Goal: Information Seeking & Learning: Understand process/instructions

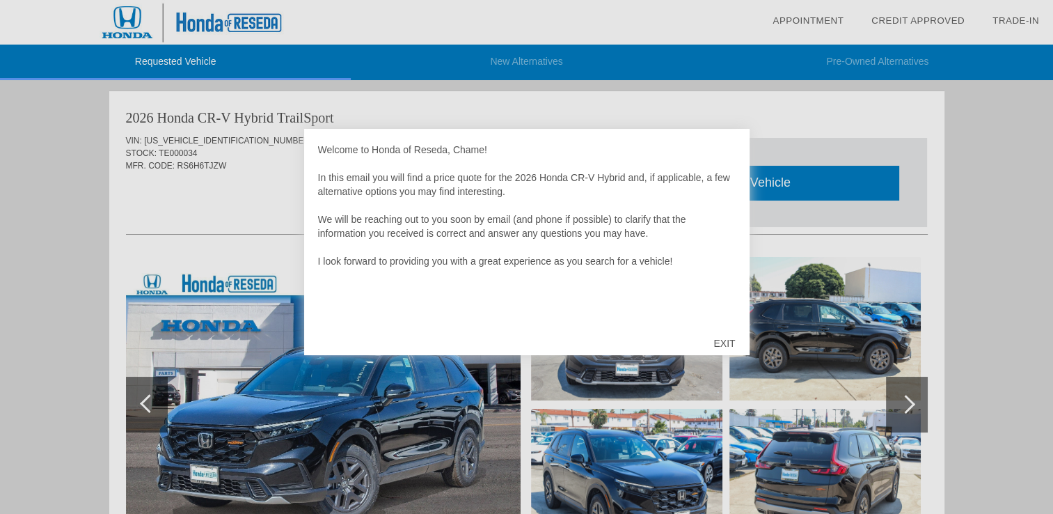
click at [724, 336] on div "EXIT" at bounding box center [723, 343] width 49 height 42
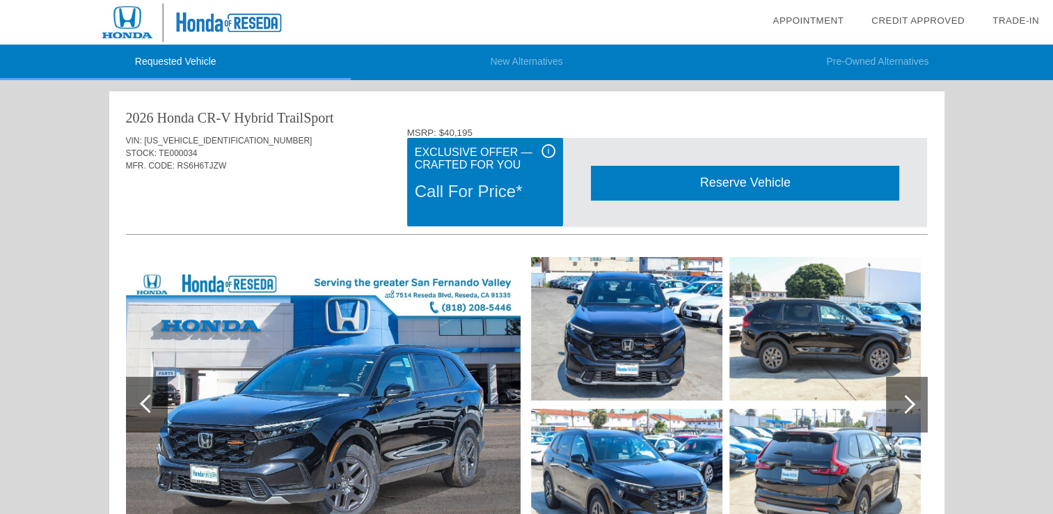
click at [470, 202] on div "Call For Price*" at bounding box center [485, 191] width 141 height 36
click at [542, 147] on div "i" at bounding box center [548, 151] width 14 height 14
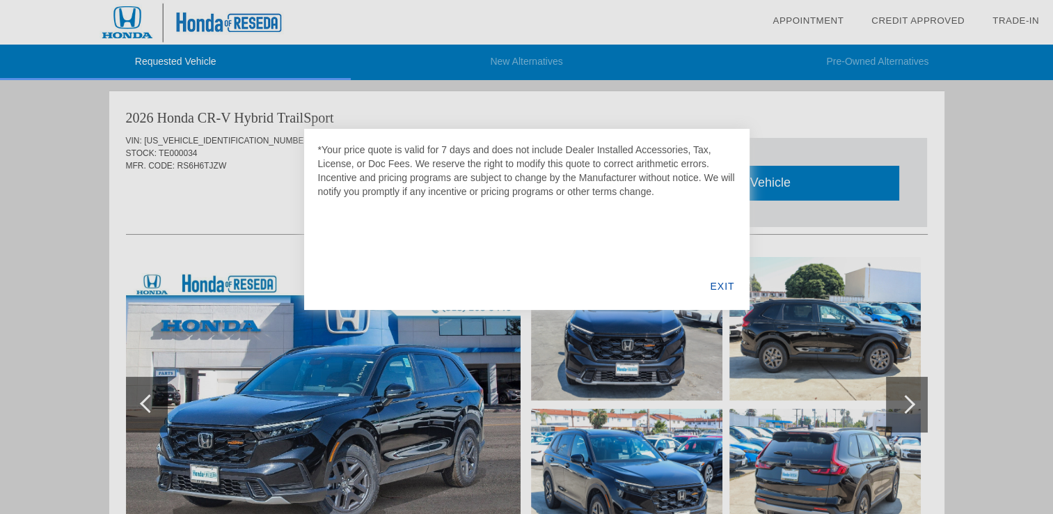
click at [721, 280] on div "EXIT" at bounding box center [722, 285] width 54 height 47
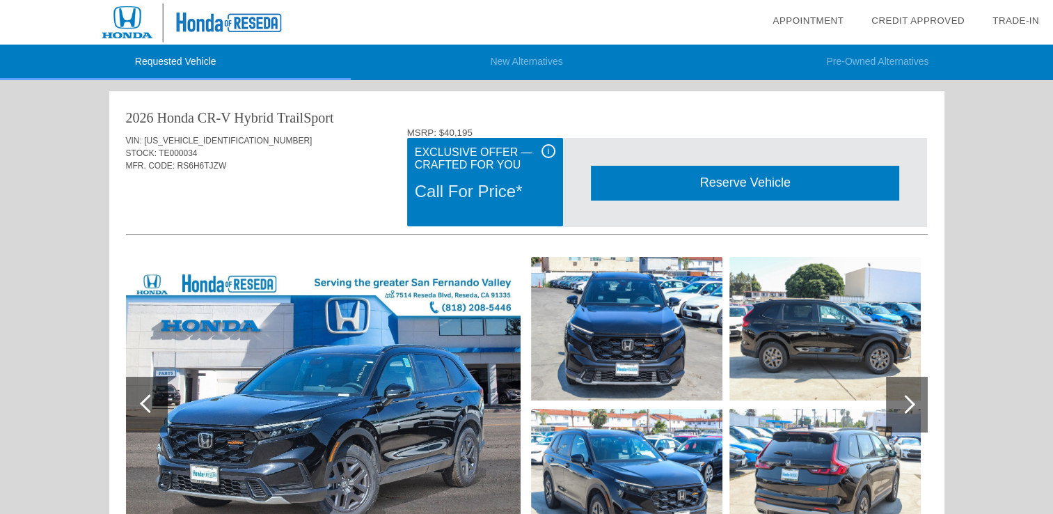
scroll to position [181, 0]
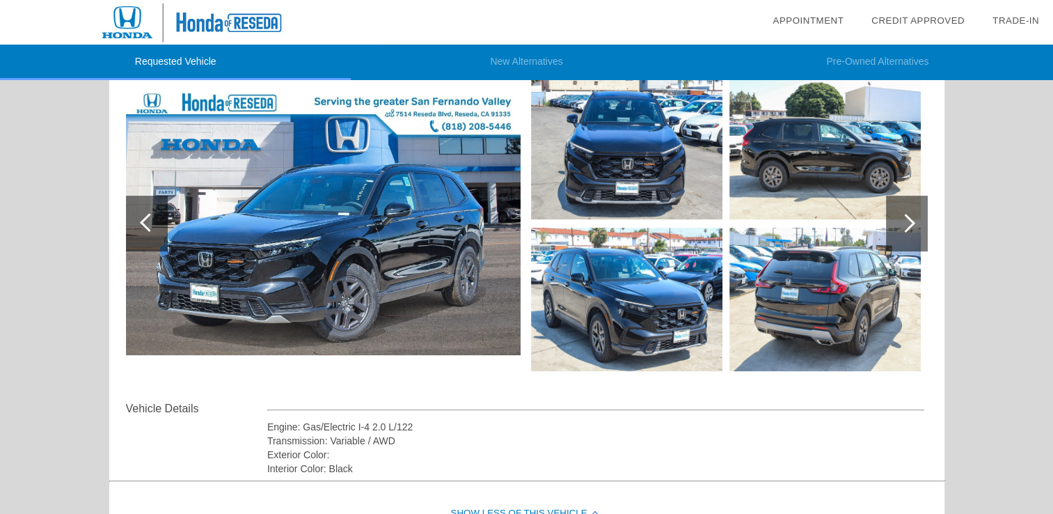
click at [894, 235] on div at bounding box center [907, 224] width 42 height 56
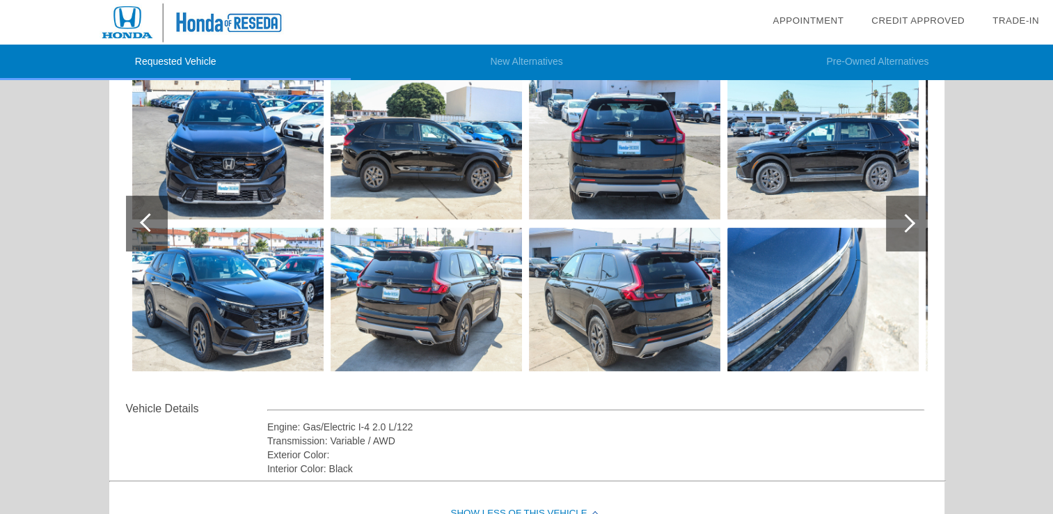
click at [894, 235] on div at bounding box center [907, 224] width 42 height 56
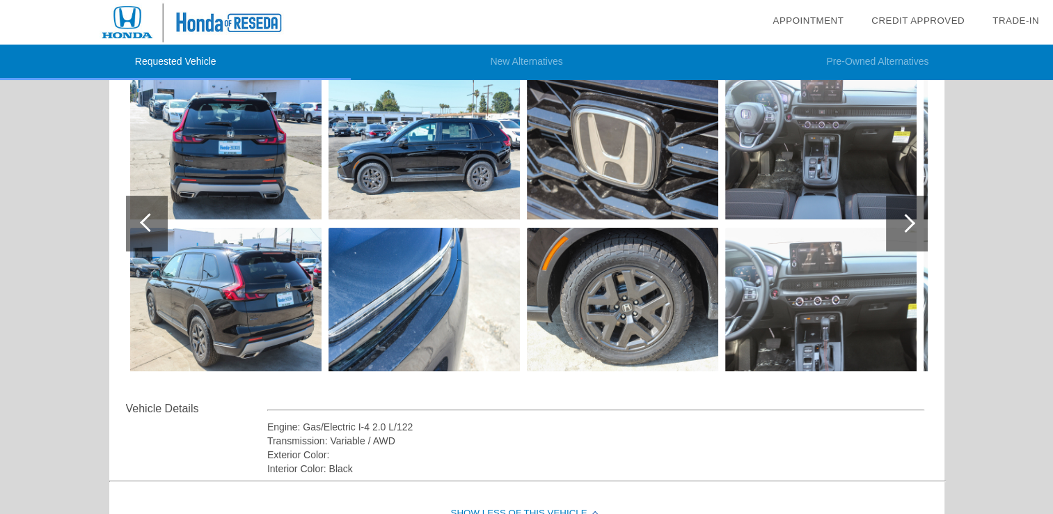
click at [894, 235] on div at bounding box center [907, 224] width 42 height 56
